Goal: Ask a question

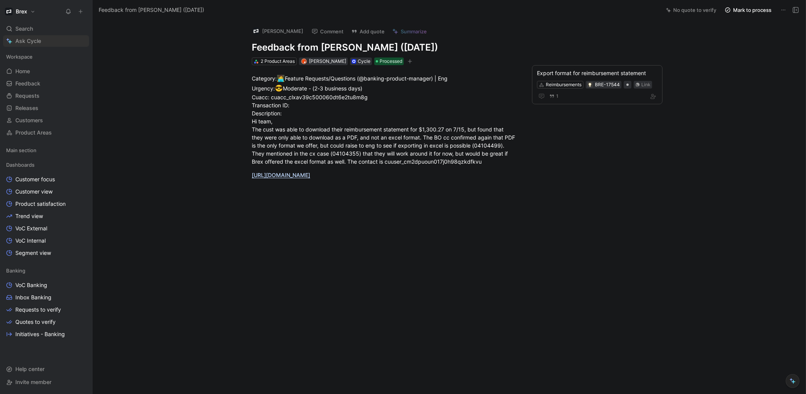
click at [23, 39] on span "Ask Cycle" at bounding box center [28, 40] width 26 height 9
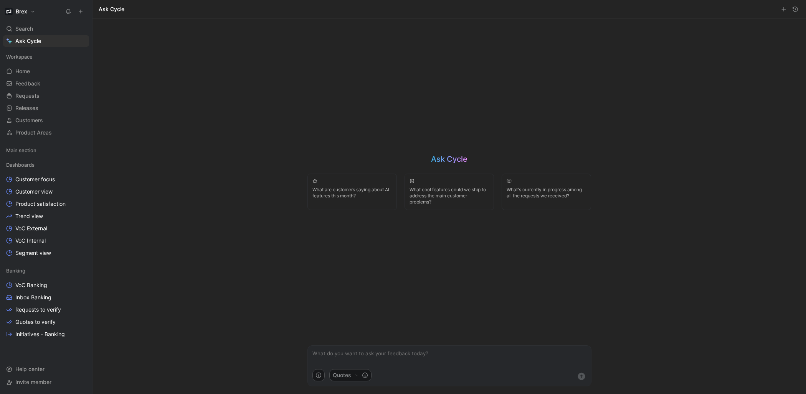
paste textarea "any desire from customers to add info related to an invoice in send money (e.g.…"
click at [312, 354] on textarea "any desire from customers to add info related to an invoice in send money (e.g.…" at bounding box center [449, 357] width 283 height 23
drag, startPoint x: 459, startPoint y: 360, endPoint x: 335, endPoint y: 363, distance: 124.0
click at [335, 363] on textarea "is there any desire from customers to add info related to an invoice in send mo…" at bounding box center [449, 357] width 283 height 23
type textarea "is there any desire from customers to add info related to an invoice in send mo…"
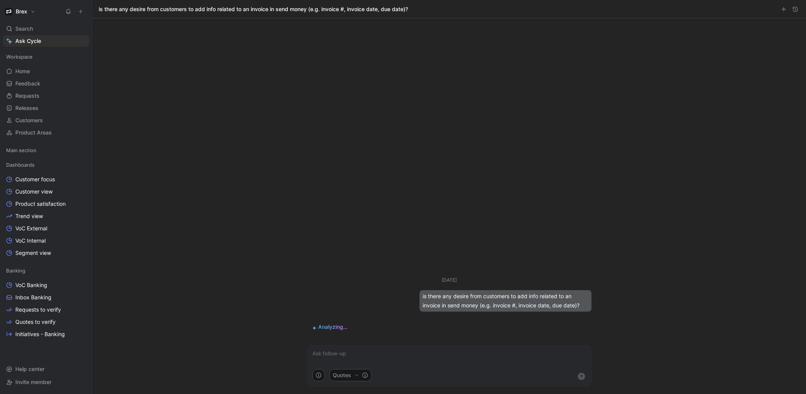
click at [353, 376] on button "Quotes" at bounding box center [350, 375] width 42 height 12
click at [458, 353] on html "Brex Search ⌘ K Ask Cycle Workspace Home G then H Feedback G then F Requests G …" at bounding box center [403, 197] width 806 height 394
